Goal: Transaction & Acquisition: Purchase product/service

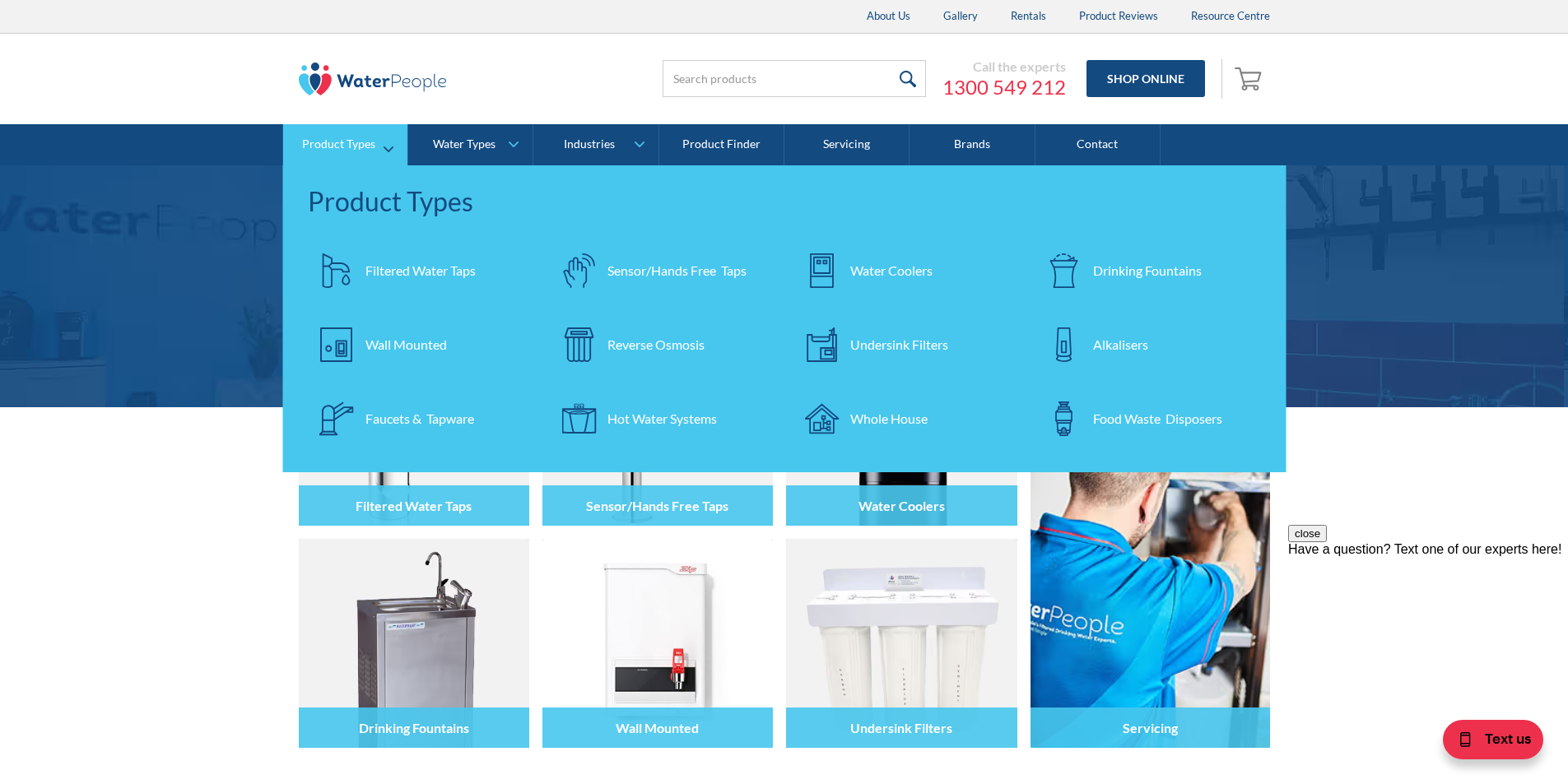
click at [395, 267] on div "Filtered Water Taps" at bounding box center [420, 270] width 111 height 20
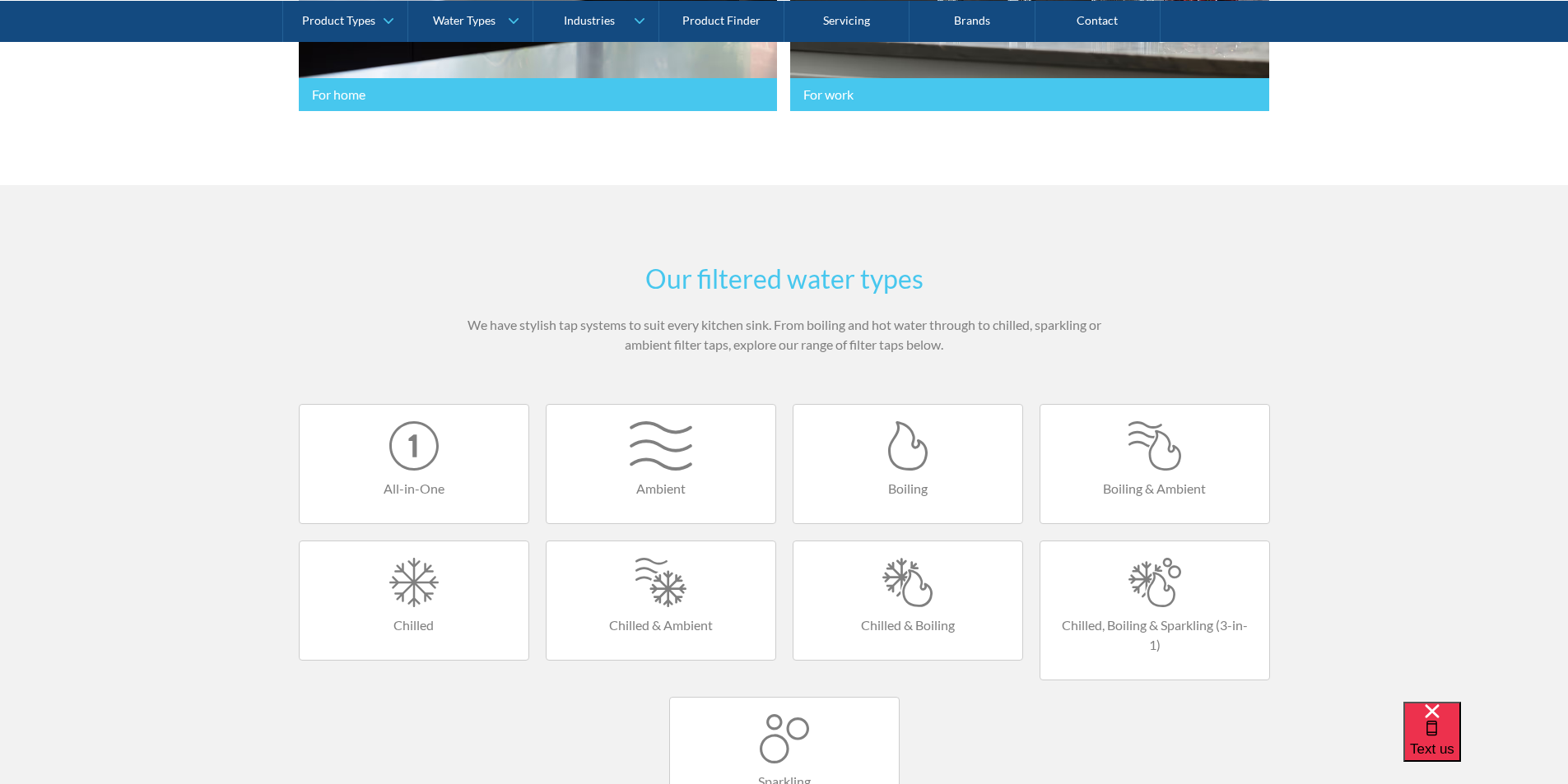
scroll to position [987, 0]
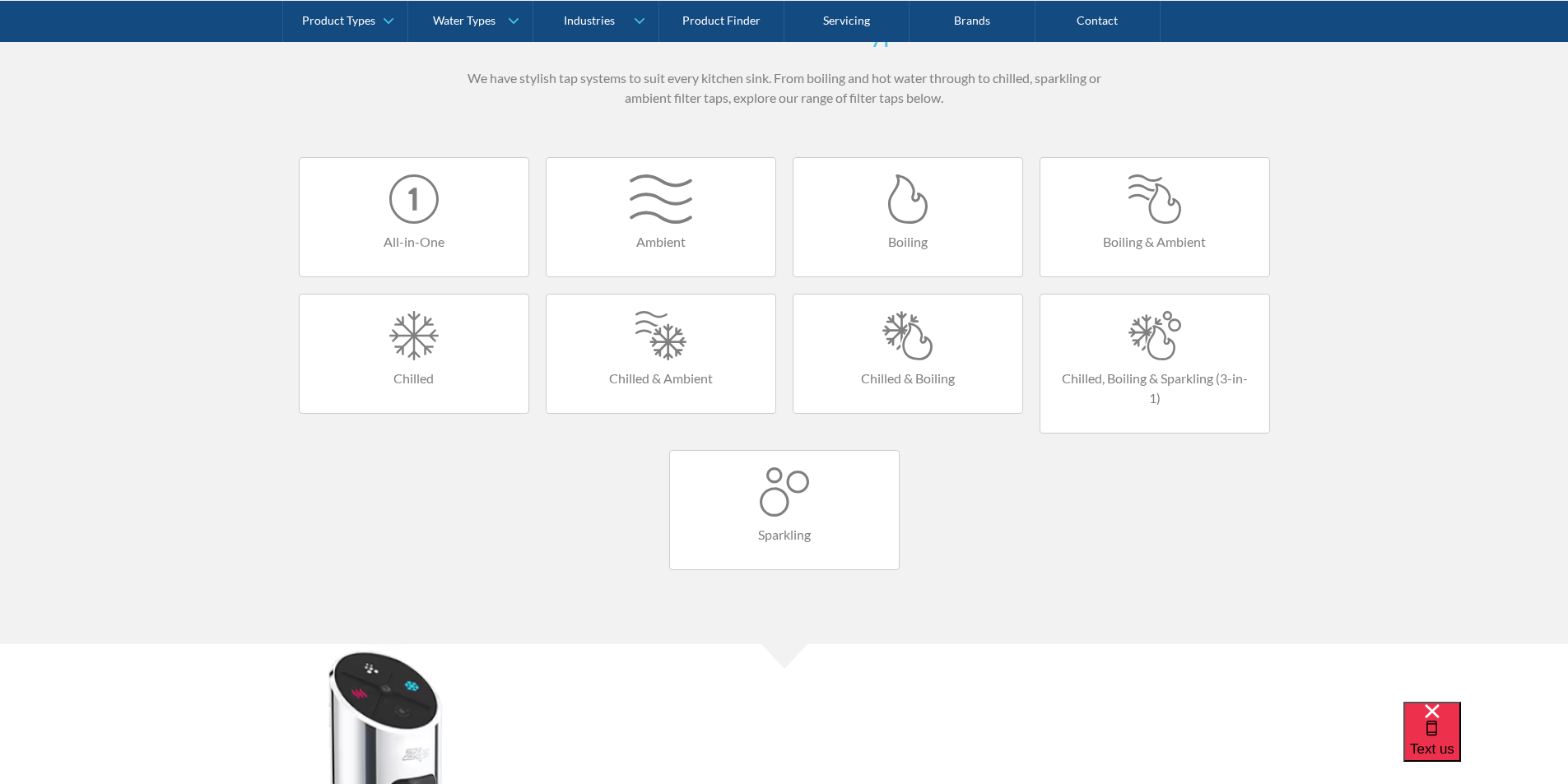
click at [1132, 347] on div at bounding box center [1155, 335] width 196 height 50
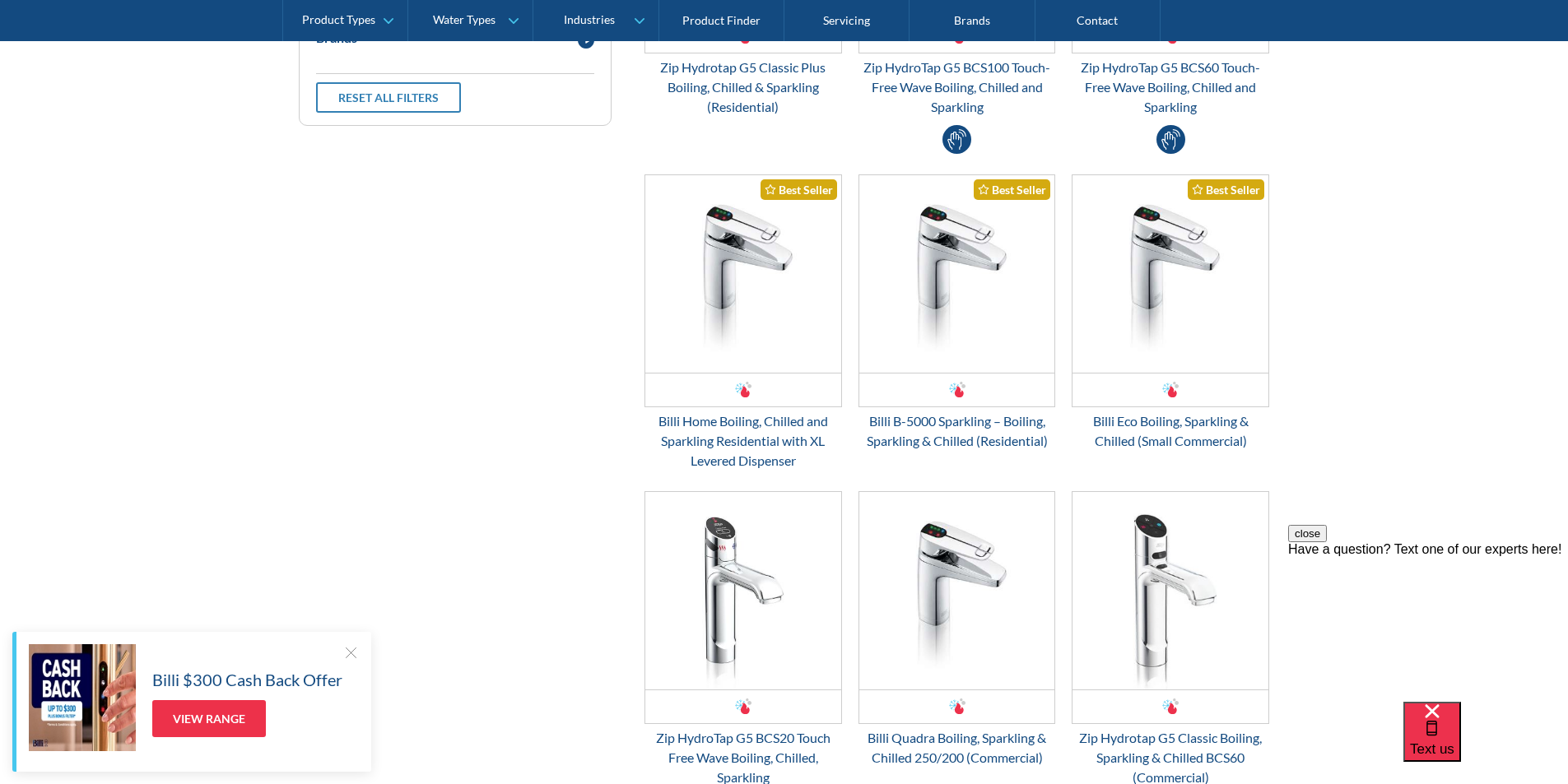
scroll to position [659, 0]
click at [731, 276] on img "Email Form 3" at bounding box center [743, 275] width 196 height 198
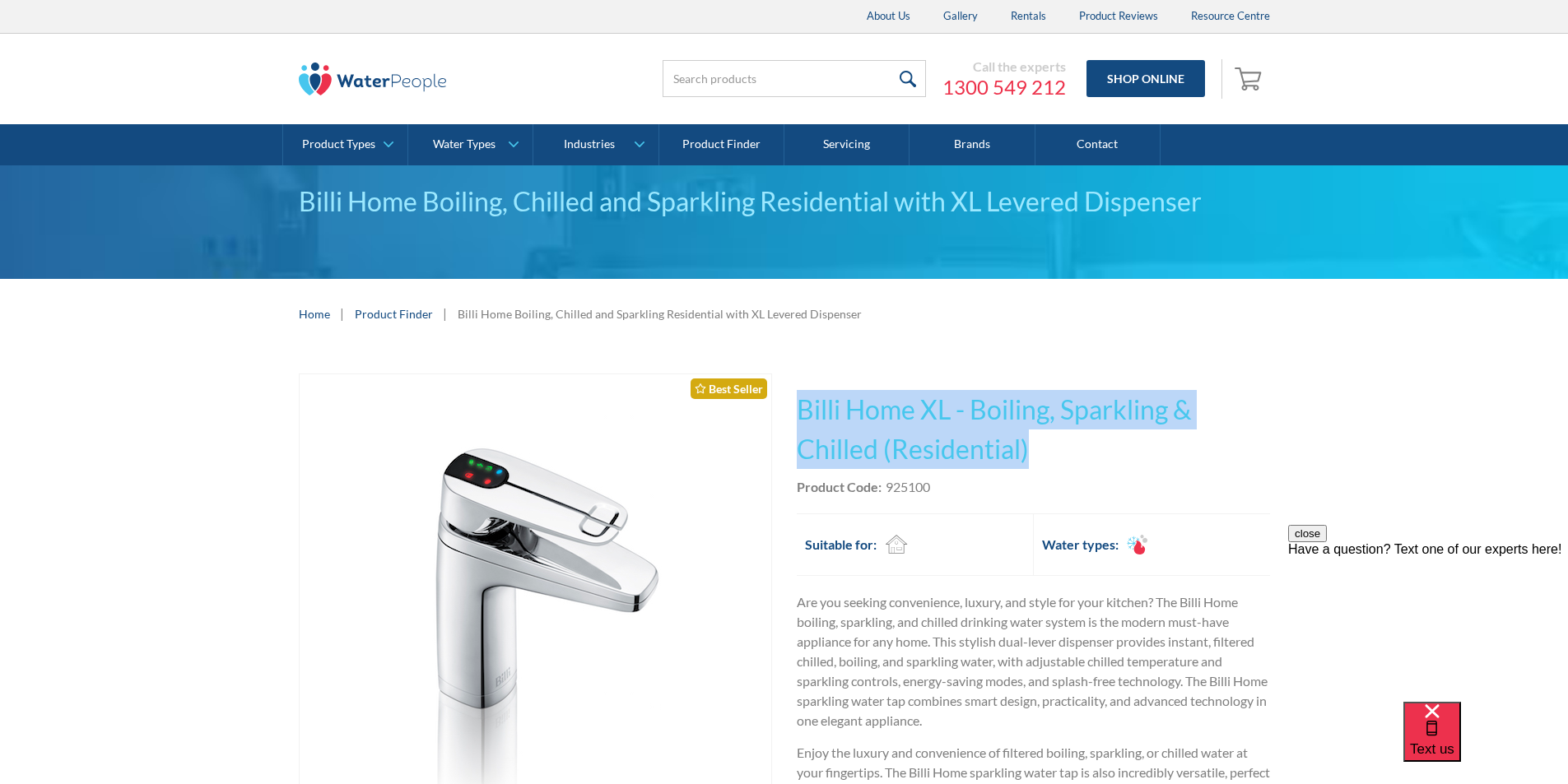
drag, startPoint x: 1026, startPoint y: 448, endPoint x: 800, endPoint y: 408, distance: 229.5
click at [800, 407] on h1 "Billi Home XL - Boiling, Sparkling & Chilled (Residential)" at bounding box center [1033, 429] width 473 height 79
copy h1 "Billi Home XL - Boiling, Sparkling & Chilled (Residential)"
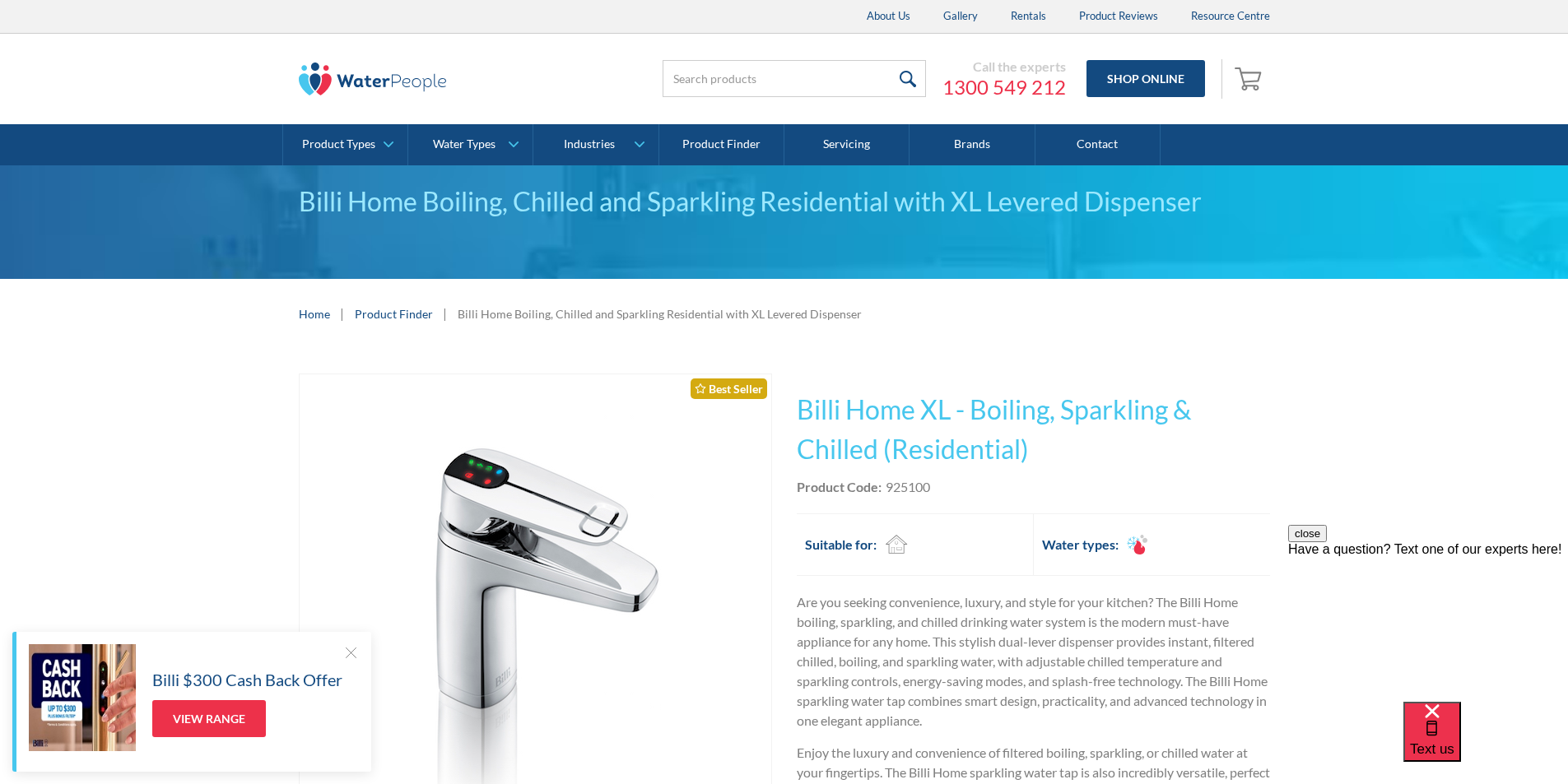
click at [945, 492] on div "Product Code: 925100" at bounding box center [1033, 487] width 473 height 20
drag, startPoint x: 940, startPoint y: 483, endPoint x: 887, endPoint y: 488, distance: 53.2
click at [887, 487] on div "Product Code: 925100" at bounding box center [1033, 487] width 473 height 20
copy div "925100"
